Goal: Task Accomplishment & Management: Use online tool/utility

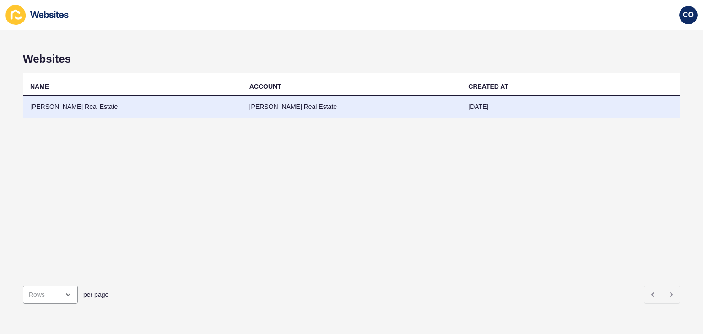
click at [75, 105] on td "[PERSON_NAME] Real Estate" at bounding box center [132, 107] width 219 height 22
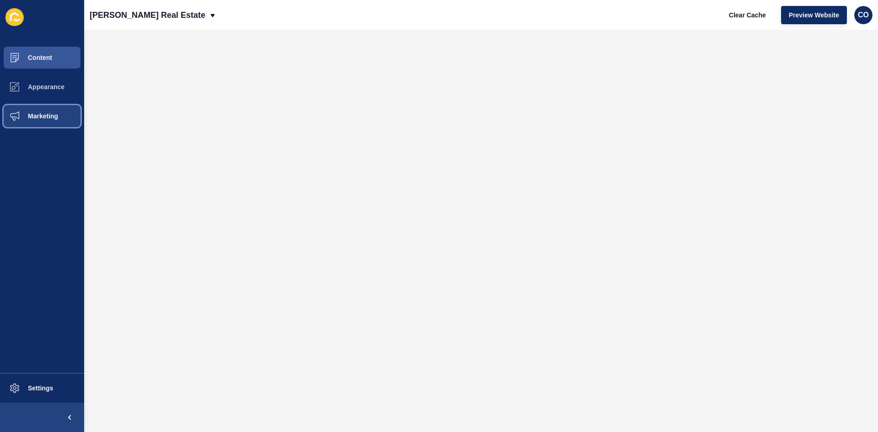
click at [52, 120] on button "Marketing" at bounding box center [42, 116] width 84 height 29
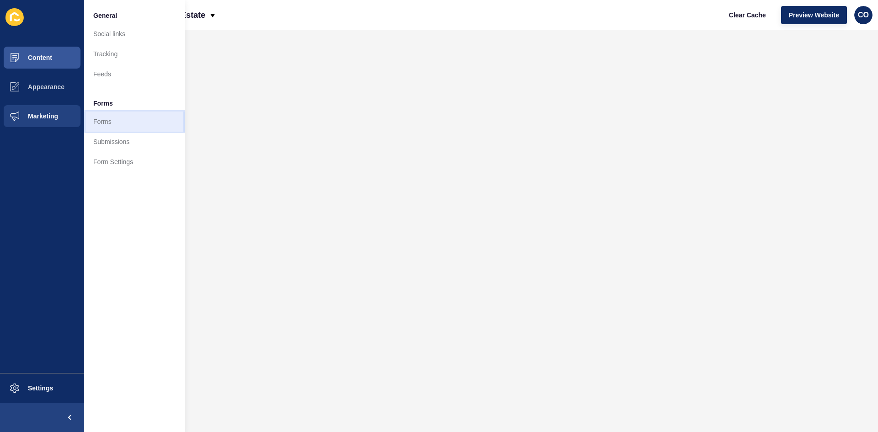
click at [114, 126] on link "Forms" at bounding box center [134, 122] width 101 height 20
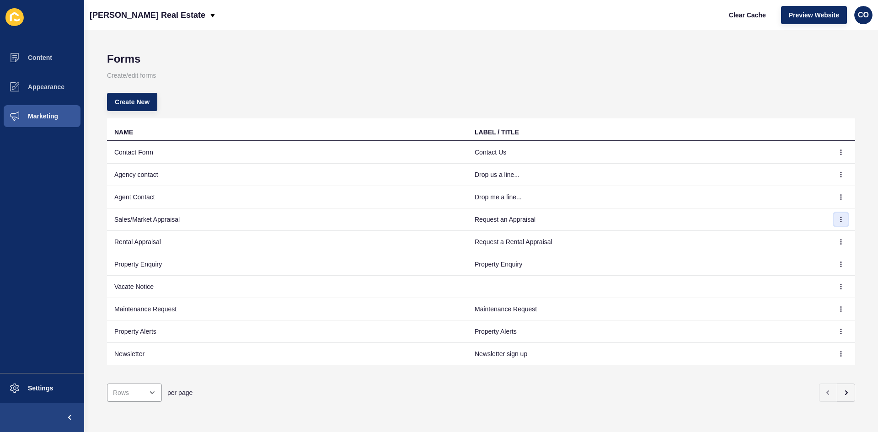
click at [702, 221] on icon "button" at bounding box center [840, 219] width 5 height 5
click at [702, 237] on link "Edit" at bounding box center [809, 238] width 64 height 20
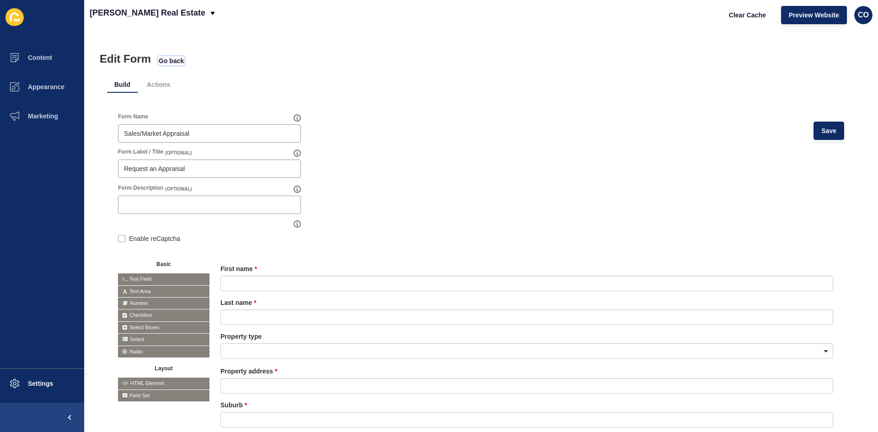
click at [178, 60] on span "Go back" at bounding box center [171, 60] width 25 height 9
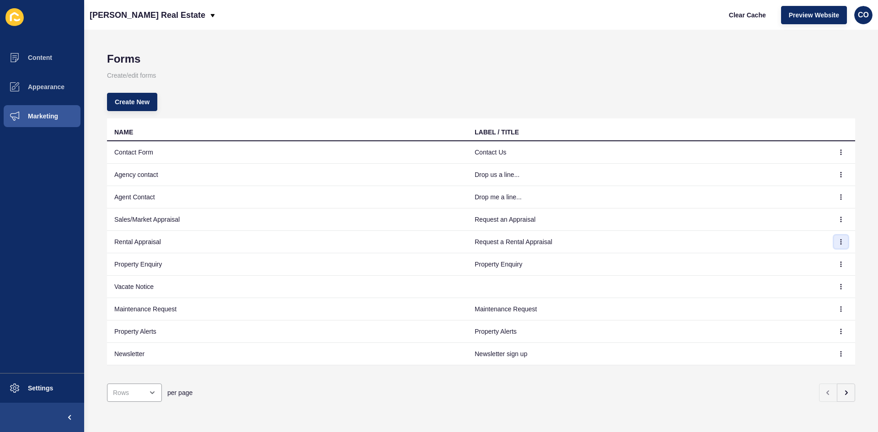
click at [702, 243] on button "button" at bounding box center [841, 242] width 14 height 13
click at [702, 261] on link "Edit" at bounding box center [809, 260] width 64 height 20
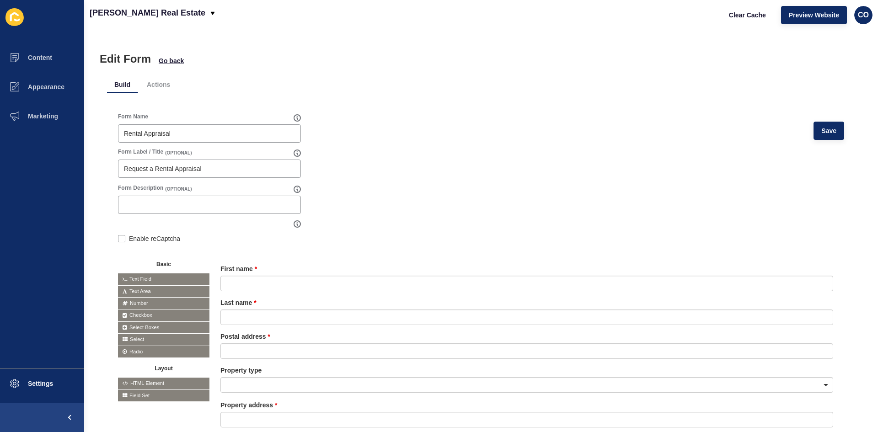
click at [269, 40] on div "Edit Form Go back Build Actions Form Name Rental Appraisal Save Form Label / Ti…" at bounding box center [481, 231] width 794 height 403
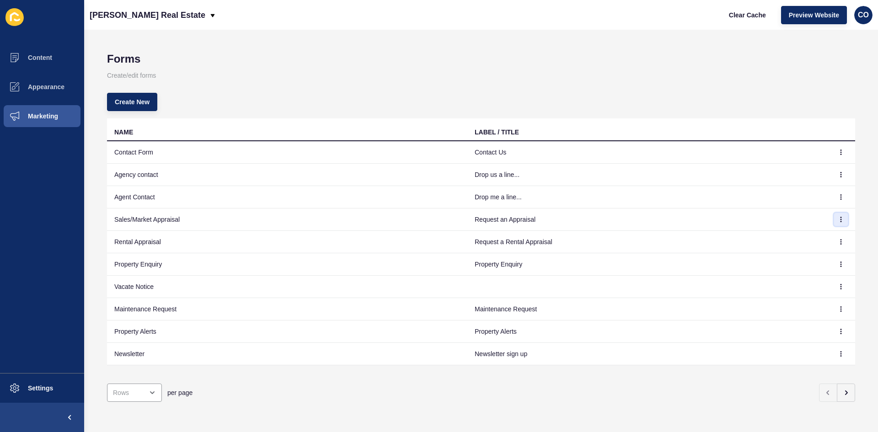
click at [702, 217] on icon "button" at bounding box center [841, 219] width 0 height 5
click at [702, 239] on link "Edit" at bounding box center [809, 238] width 64 height 20
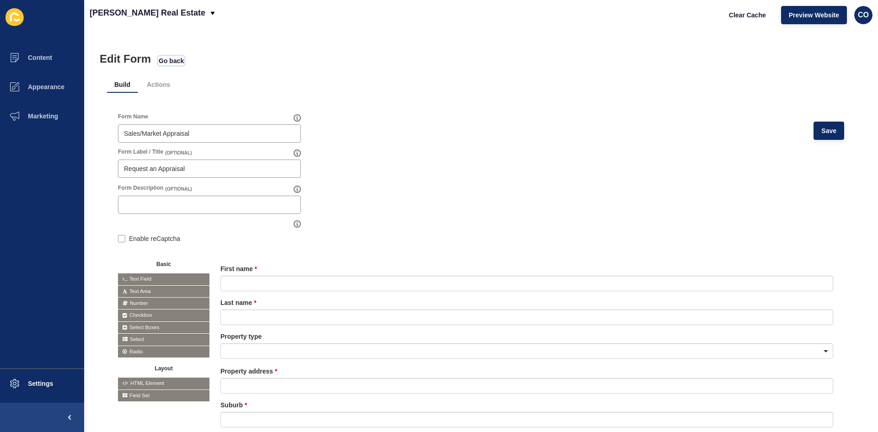
click at [167, 59] on span "Go back" at bounding box center [171, 60] width 25 height 9
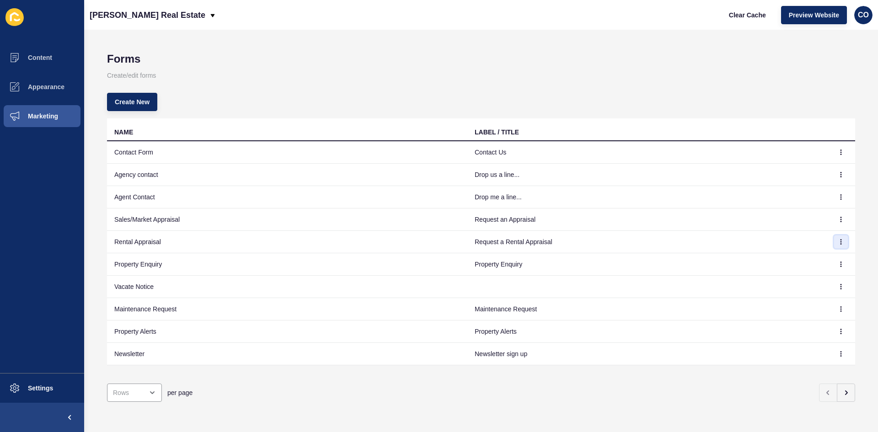
click at [702, 240] on icon "button" at bounding box center [840, 241] width 5 height 5
click at [702, 261] on link "Edit" at bounding box center [809, 260] width 64 height 20
